Goal: Find specific page/section: Find specific page/section

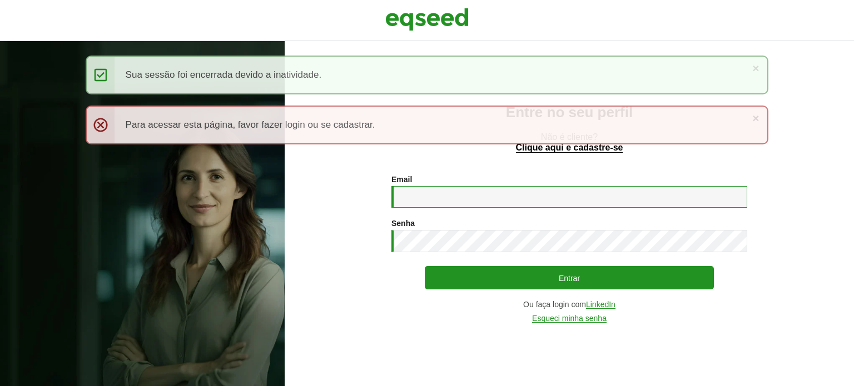
click at [422, 196] on input "Email *" at bounding box center [569, 197] width 356 height 22
type input "**********"
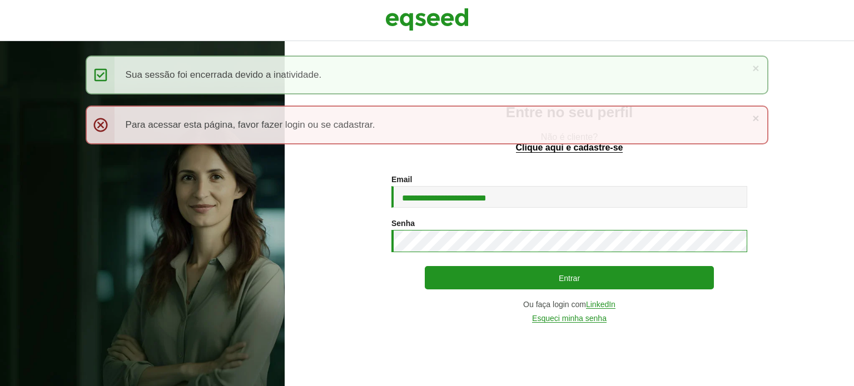
click at [425, 266] on button "Entrar" at bounding box center [569, 277] width 289 height 23
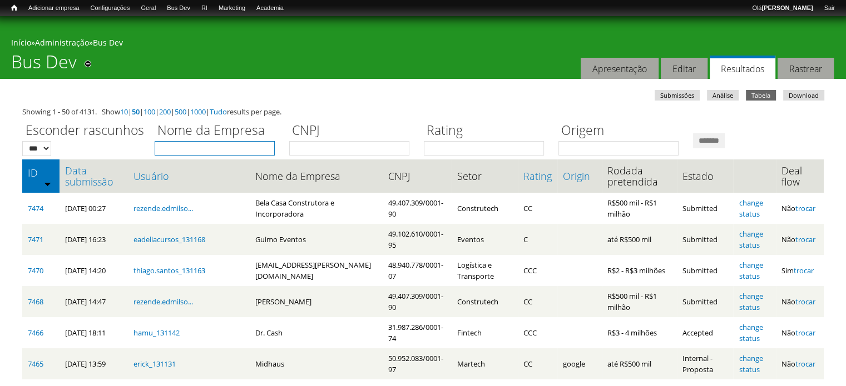
click at [252, 147] on input "Nome da Empresa" at bounding box center [215, 148] width 120 height 14
click at [181, 150] on input "Nome da Empresa" at bounding box center [215, 148] width 120 height 14
type input "***"
click at [693, 133] on input "*******" at bounding box center [709, 140] width 32 height 15
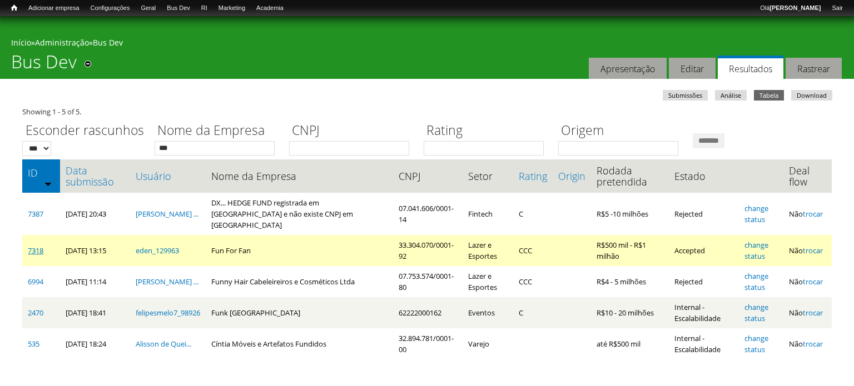
click at [40, 246] on link "7318" at bounding box center [36, 251] width 16 height 10
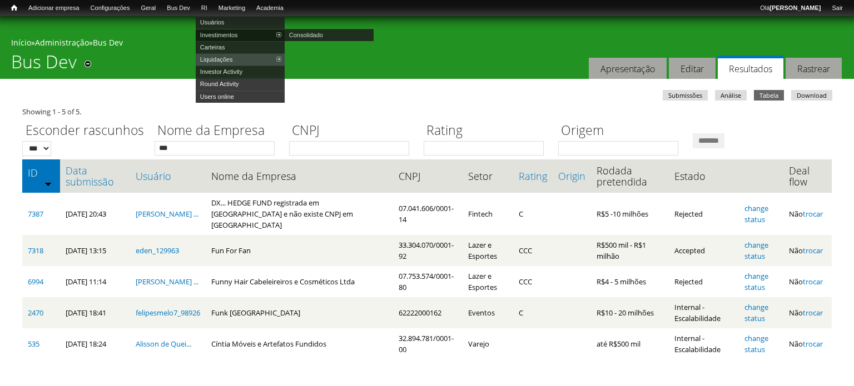
click at [221, 38] on link "Investimentos" at bounding box center [240, 35] width 89 height 12
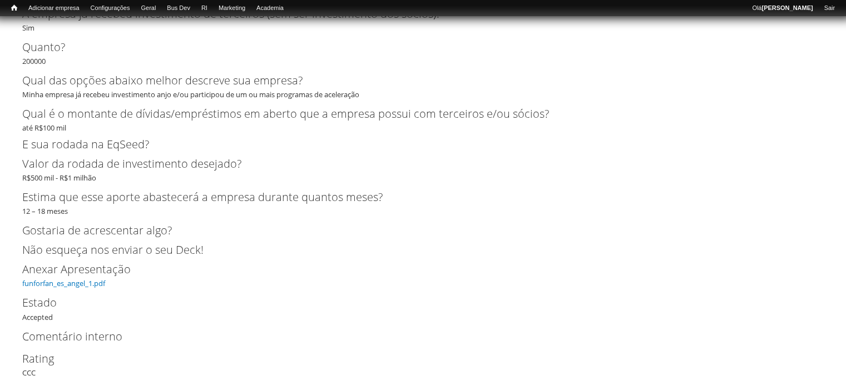
scroll to position [1859, 0]
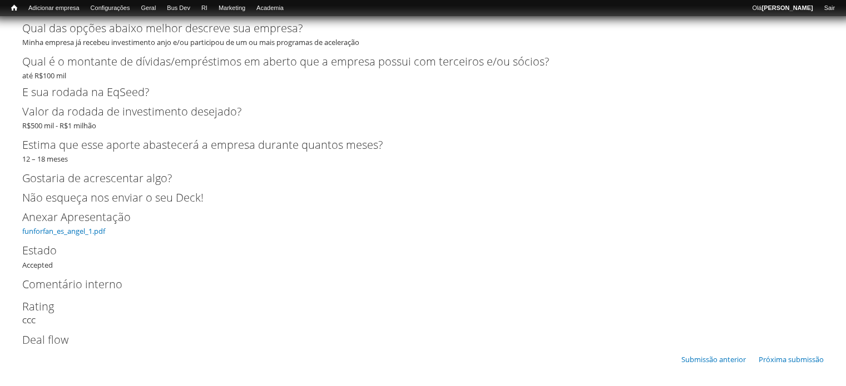
drag, startPoint x: 51, startPoint y: 226, endPoint x: 46, endPoint y: 220, distance: 7.5
drag, startPoint x: 307, startPoint y: 92, endPoint x: 287, endPoint y: 103, distance: 22.9
click at [304, 94] on h2 "E sua rodada na EqSeed?" at bounding box center [422, 92] width 801 height 11
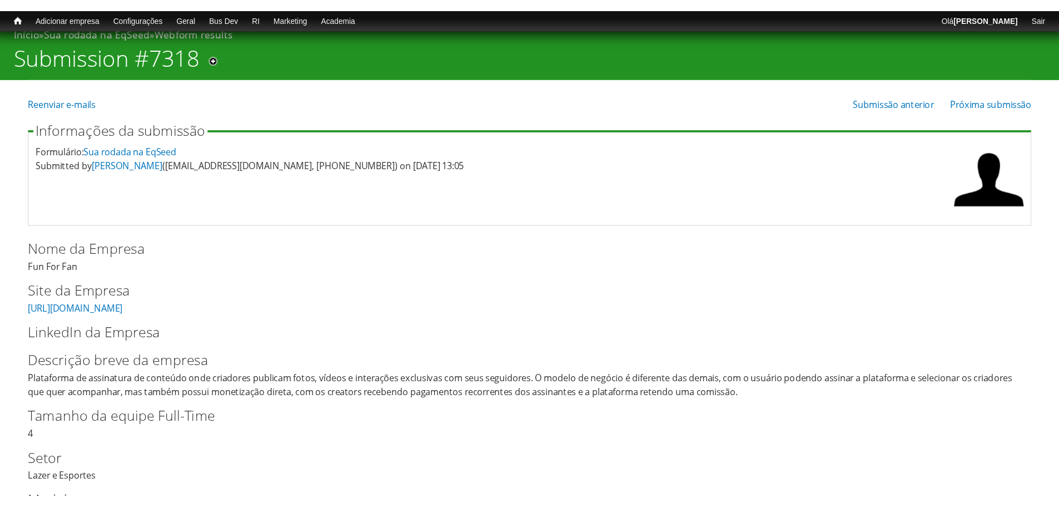
scroll to position [0, 0]
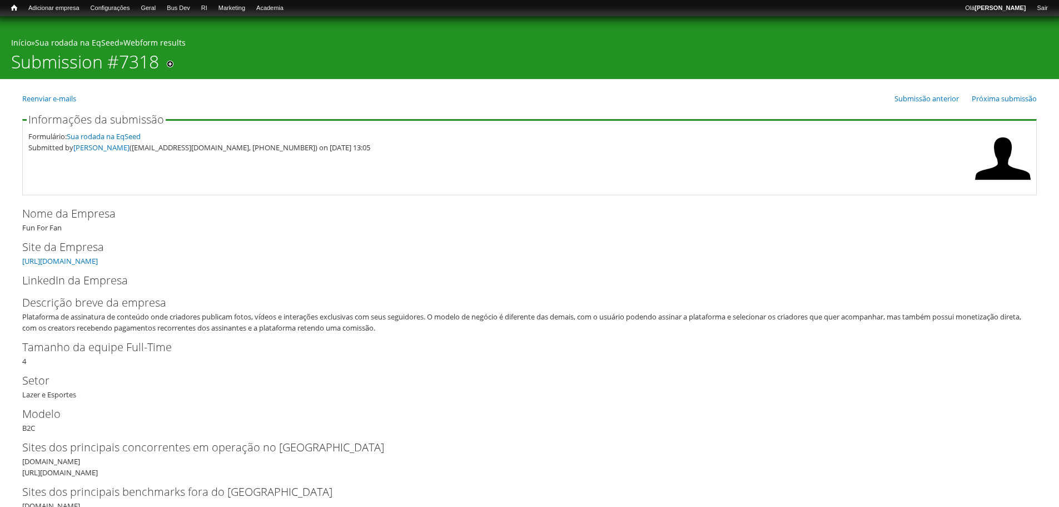
click at [49, 227] on div "Nome da Empresa Fun For Fan" at bounding box center [529, 219] width 1015 height 28
copy div "Fun For Fan"
